Goal: Check status

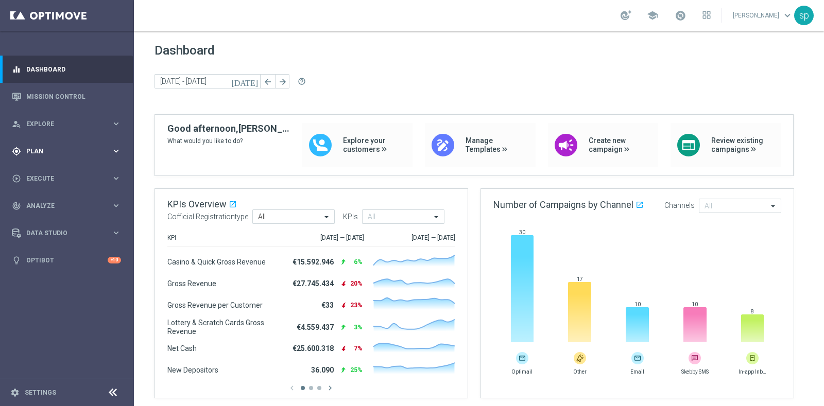
click at [28, 145] on div "gps_fixed Plan keyboard_arrow_right" at bounding box center [66, 151] width 133 height 27
click at [45, 174] on link "Target Groups" at bounding box center [67, 172] width 80 height 8
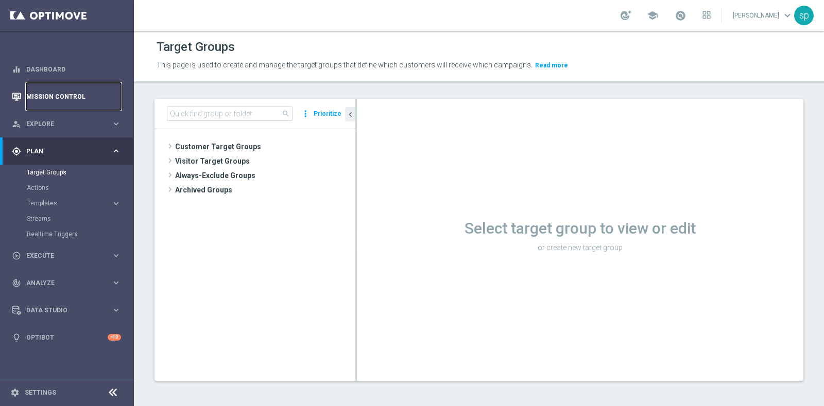
click at [75, 89] on link "Mission Control" at bounding box center [73, 96] width 95 height 27
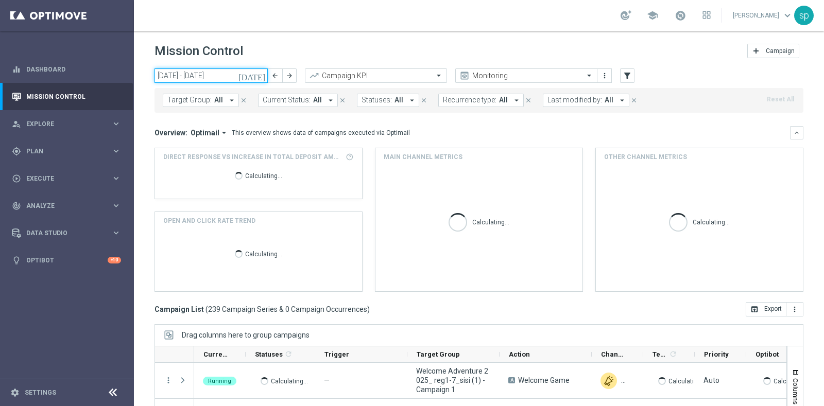
click at [241, 74] on input "22 Sep 2025 - 28 Sep 2025" at bounding box center [211, 76] width 113 height 14
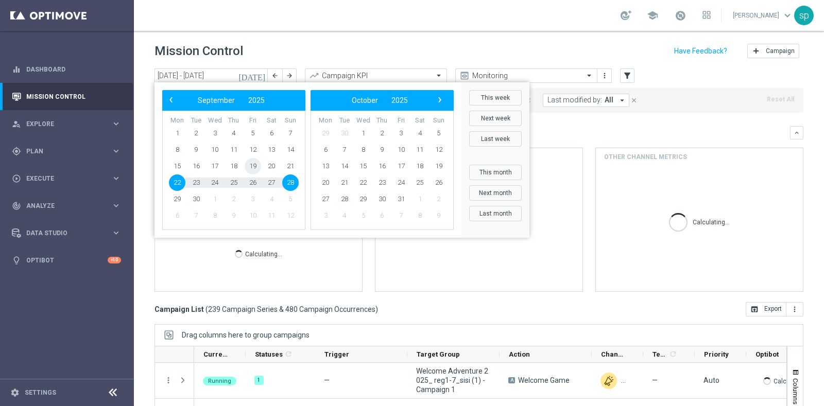
click at [251, 166] on span "19" at bounding box center [253, 166] width 16 height 16
type input "19 Sep 2025 - 19 Sep 2025"
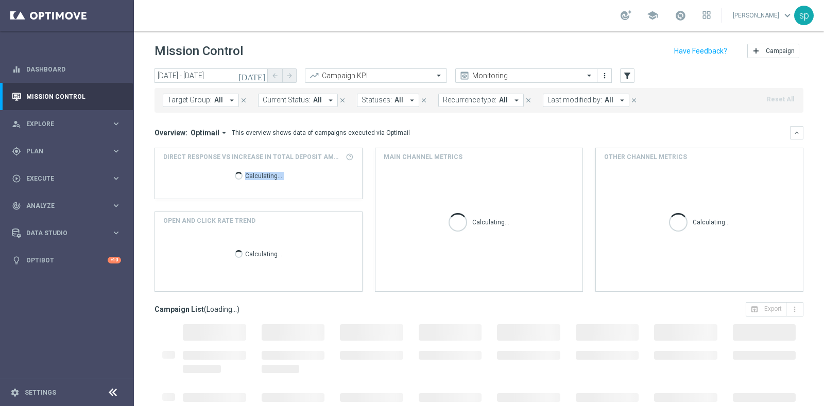
click at [251, 166] on span "Calculating..." at bounding box center [259, 175] width 60 height 19
click at [577, 99] on span "Last modified by:" at bounding box center [574, 100] width 55 height 9
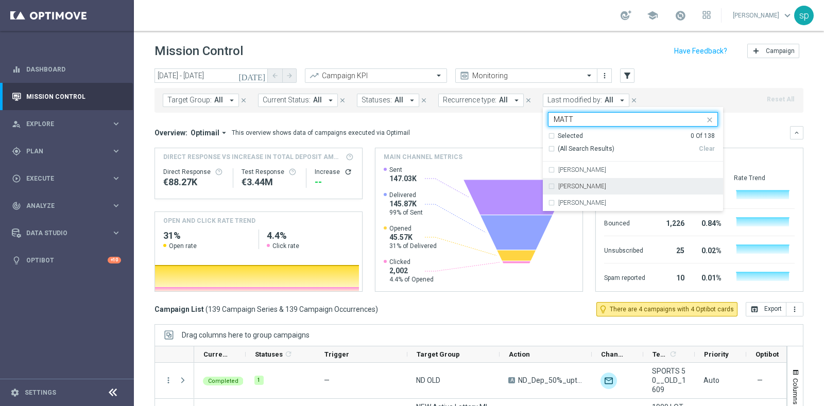
click at [589, 189] on div "Matteo Turri" at bounding box center [633, 186] width 170 height 16
type input "MATT"
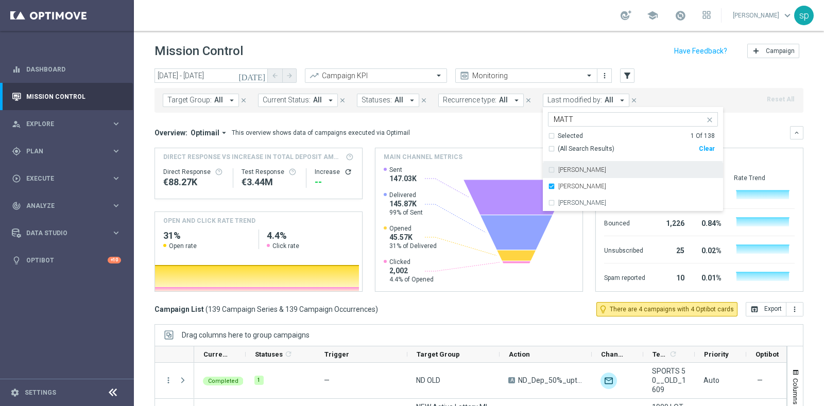
click at [484, 143] on div "Overview: Optimail arrow_drop_down This overview shows data of campaigns execut…" at bounding box center [479, 209] width 649 height 166
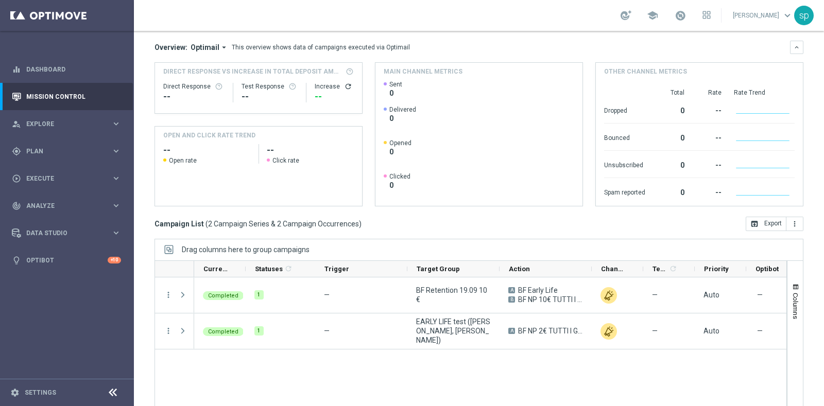
scroll to position [108, 0]
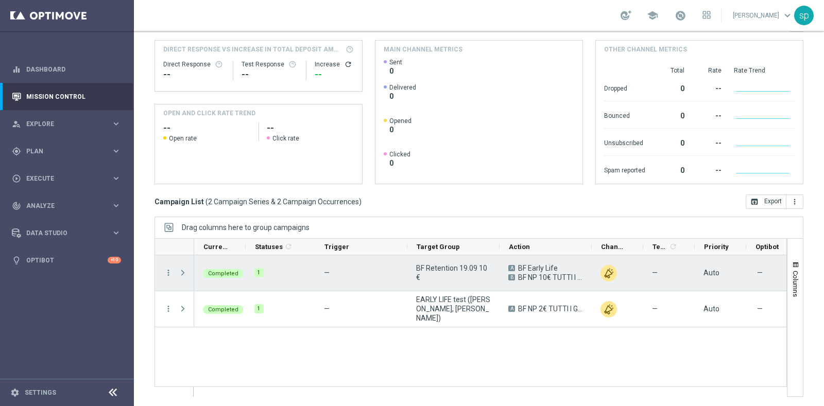
click at [180, 270] on span "Press SPACE to select this row." at bounding box center [182, 273] width 9 height 8
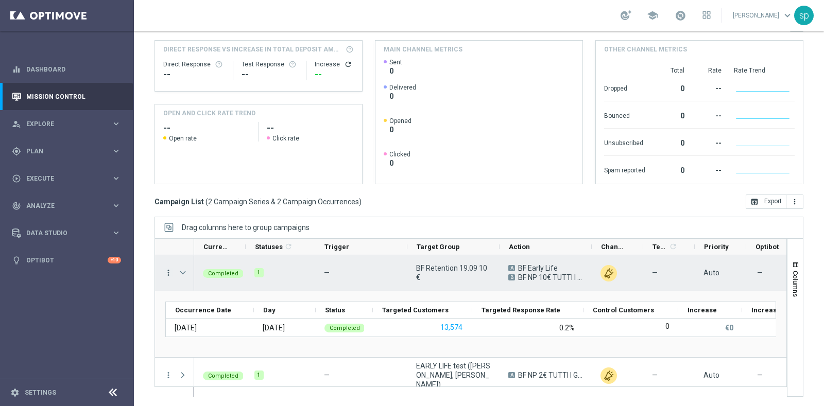
click at [165, 271] on icon "more_vert" at bounding box center [168, 272] width 9 height 9
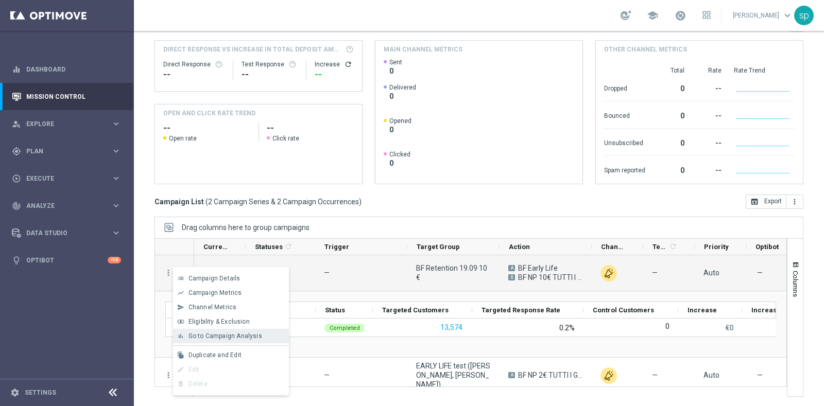
click at [239, 339] on span "Go to Campaign Analysis" at bounding box center [226, 336] width 74 height 7
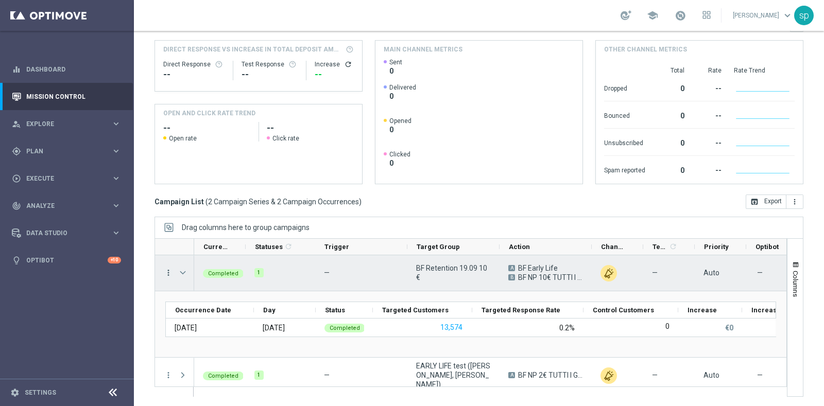
click at [168, 276] on icon "more_vert" at bounding box center [168, 272] width 9 height 9
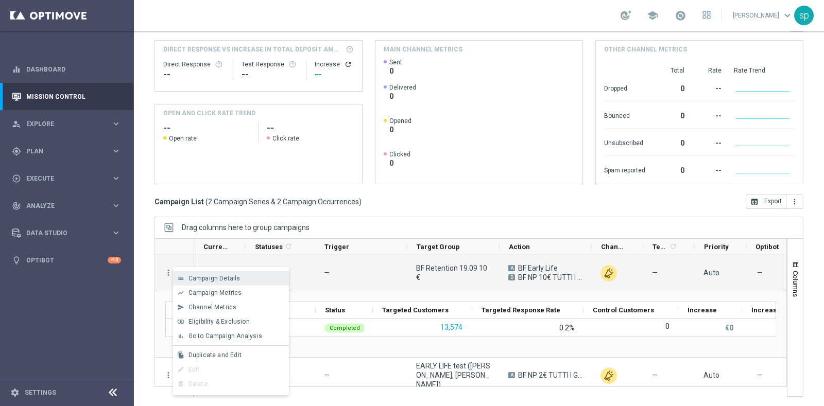
click at [247, 275] on div "Campaign Details" at bounding box center [237, 278] width 96 height 7
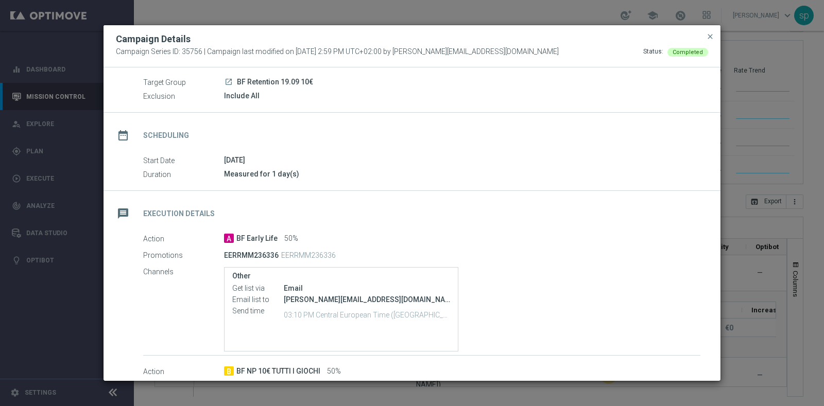
scroll to position [0, 0]
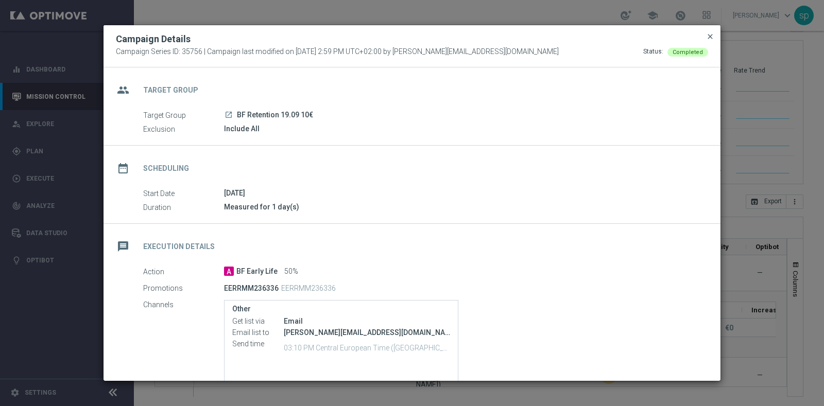
click at [709, 39] on span "close" at bounding box center [710, 36] width 8 height 8
